Goal: Navigation & Orientation: Find specific page/section

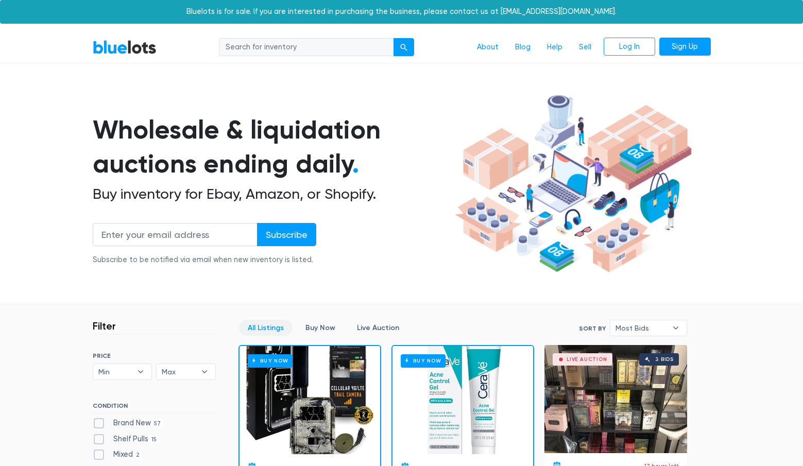
scroll to position [297, 0]
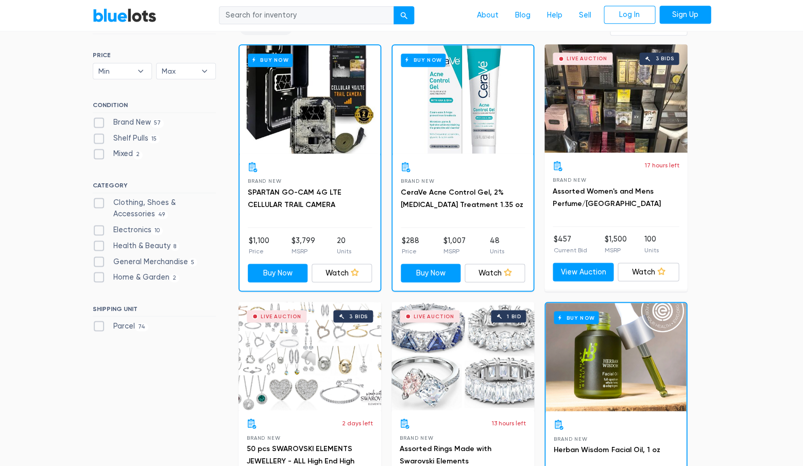
scroll to position [289, 0]
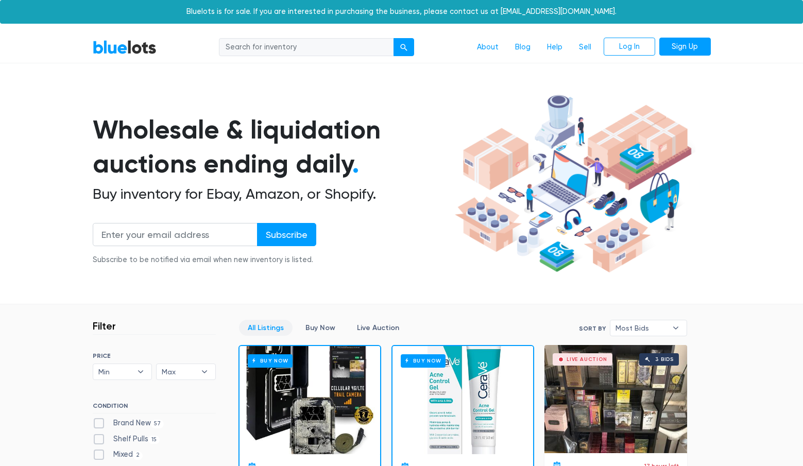
scroll to position [290, 0]
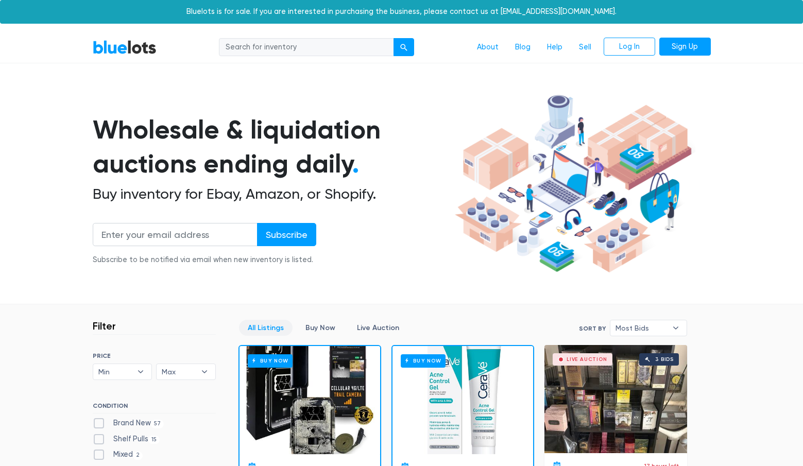
scroll to position [290, 0]
